Goal: Task Accomplishment & Management: Use online tool/utility

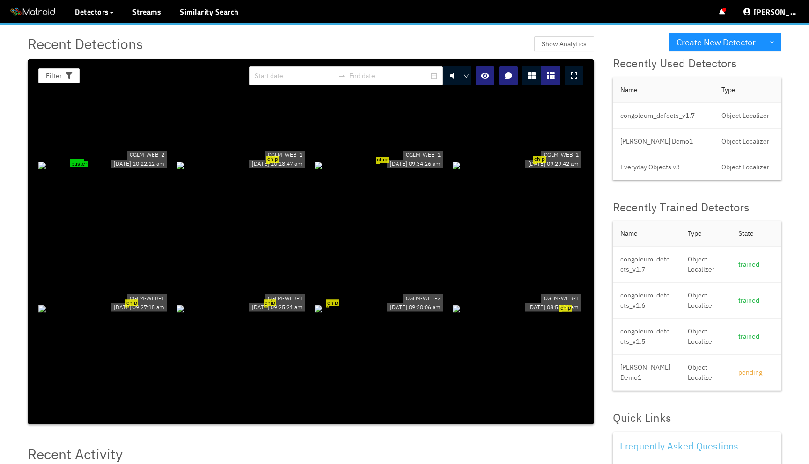
click at [114, 160] on div "blister" at bounding box center [103, 165] width 131 height 10
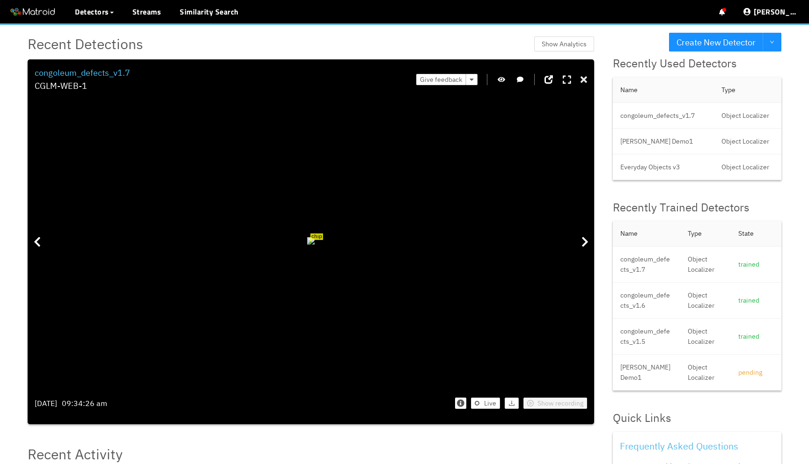
click at [581, 74] on div at bounding box center [583, 80] width 7 height 15
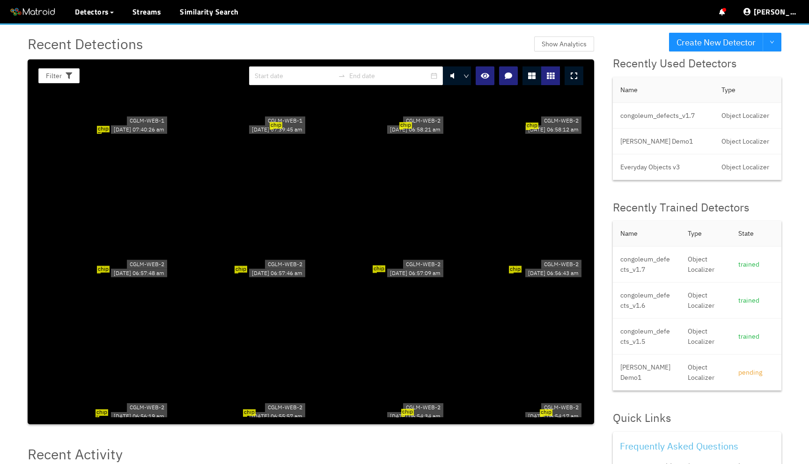
scroll to position [976, 0]
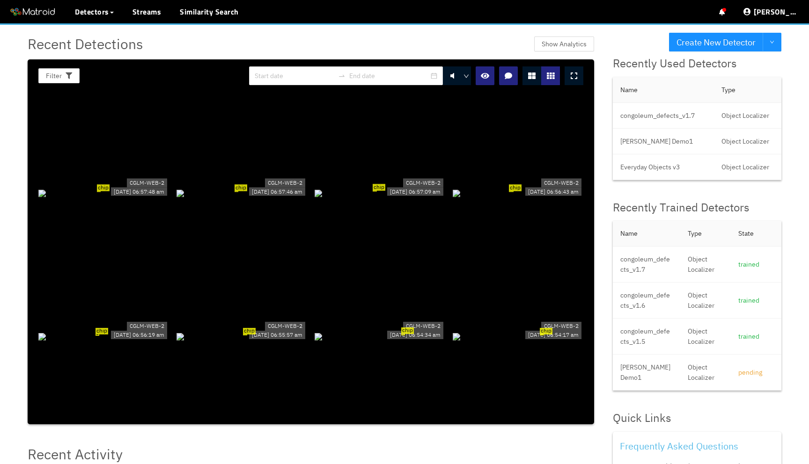
click at [366, 198] on div "chip" at bounding box center [379, 193] width 131 height 10
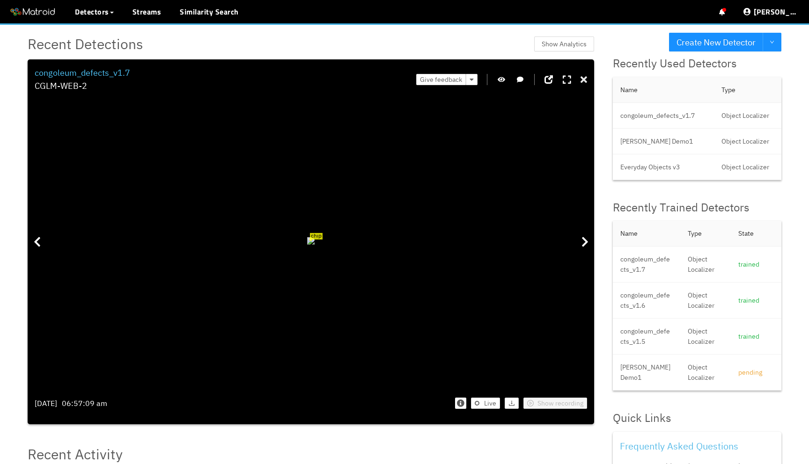
click at [585, 82] on icon at bounding box center [583, 79] width 7 height 9
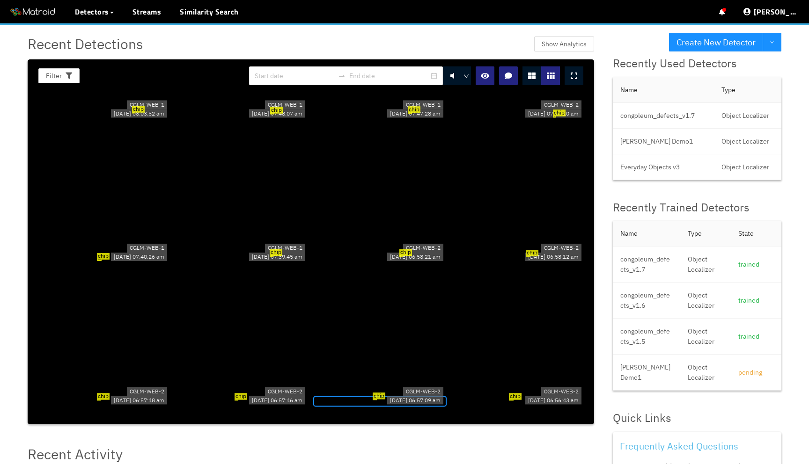
scroll to position [757, 0]
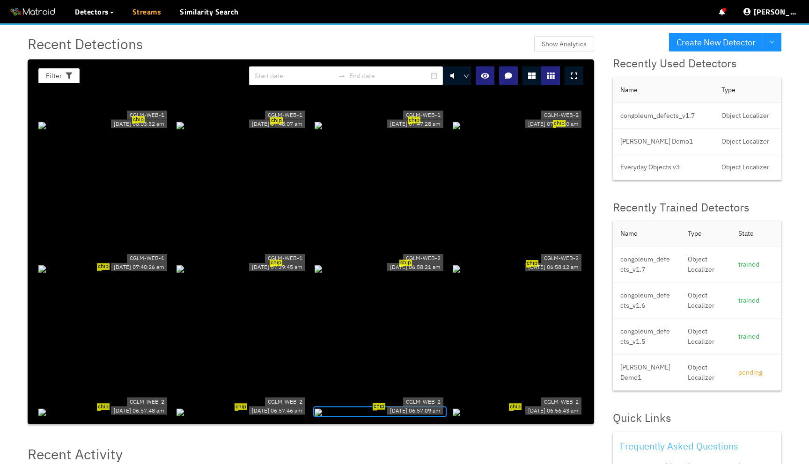
click at [151, 13] on link "Streams" at bounding box center [146, 11] width 29 height 11
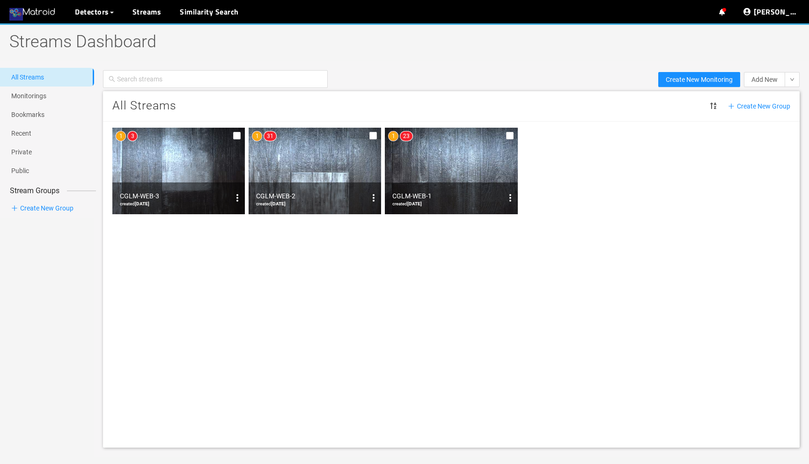
click at [31, 8] on img at bounding box center [32, 12] width 47 height 14
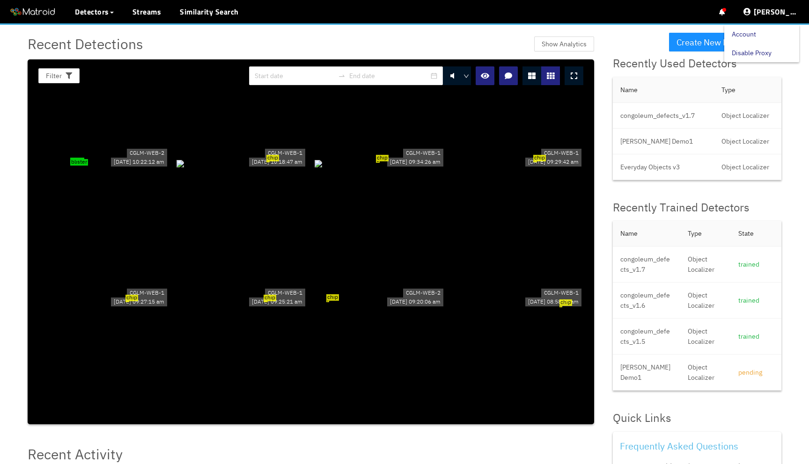
click at [765, 55] on link "Disable Proxy" at bounding box center [751, 53] width 40 height 19
